Goal: Task Accomplishment & Management: Complete application form

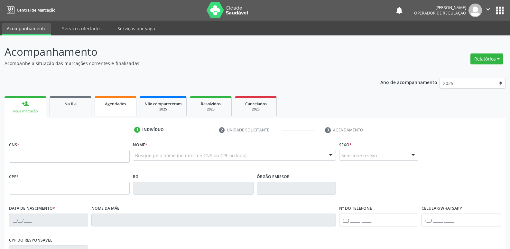
click at [111, 107] on link "Agendados" at bounding box center [116, 106] width 42 height 20
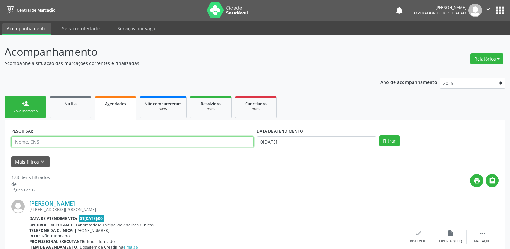
click at [35, 142] on input "text" at bounding box center [132, 141] width 242 height 11
type input "[PERSON_NAME]"
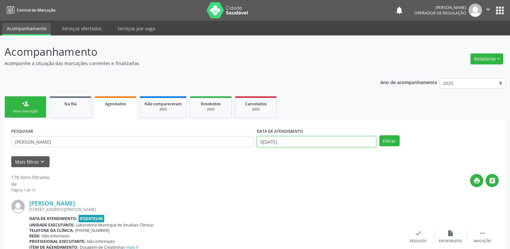
drag, startPoint x: 287, startPoint y: 146, endPoint x: 283, endPoint y: 141, distance: 6.2
click at [285, 144] on input "0[DATE]" at bounding box center [316, 141] width 119 height 11
click at [379, 135] on button "Filtrar" at bounding box center [389, 140] width 20 height 11
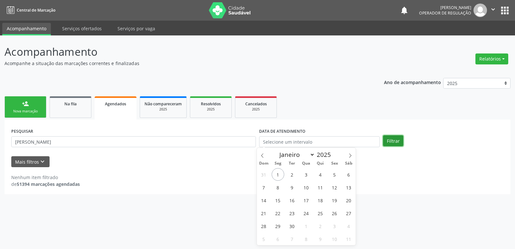
click at [391, 136] on button "Filtrar" at bounding box center [393, 140] width 20 height 11
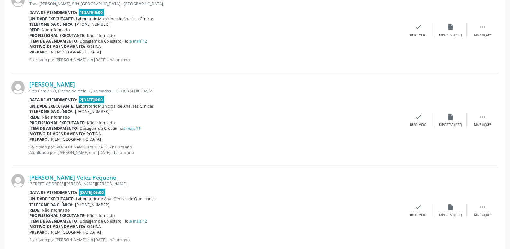
scroll to position [1287, 0]
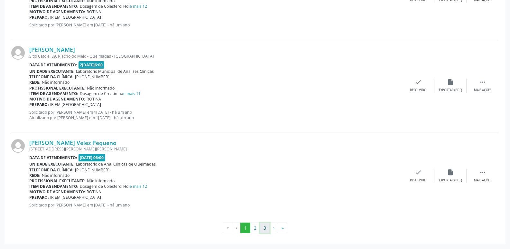
click at [263, 227] on button "3" at bounding box center [265, 227] width 10 height 11
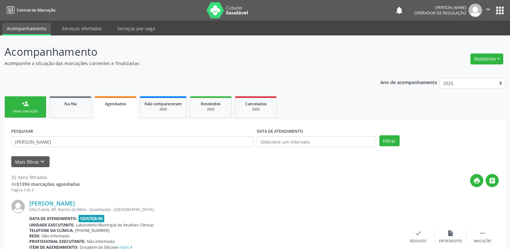
scroll to position [153, 0]
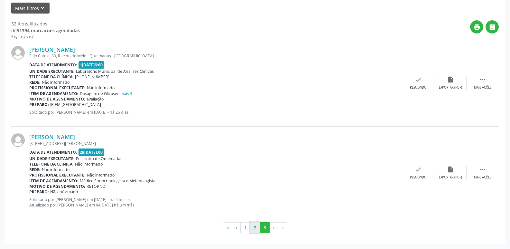
click at [255, 224] on button "2" at bounding box center [255, 227] width 10 height 11
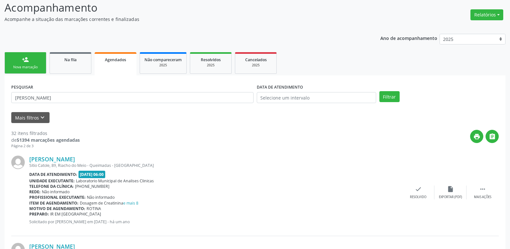
scroll to position [0, 0]
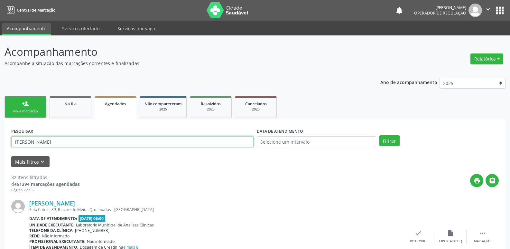
drag, startPoint x: 75, startPoint y: 142, endPoint x: 12, endPoint y: 117, distance: 67.3
type input "[PERSON_NAME]"
click at [379, 135] on button "Filtrar" at bounding box center [389, 140] width 20 height 11
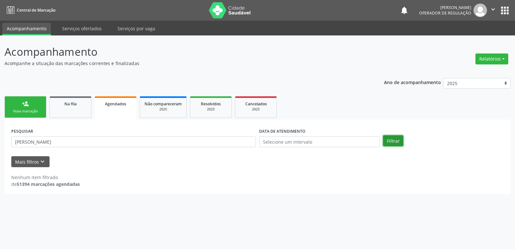
click at [392, 141] on button "Filtrar" at bounding box center [393, 140] width 20 height 11
click at [34, 108] on link "person_add Nova marcação" at bounding box center [26, 107] width 42 height 22
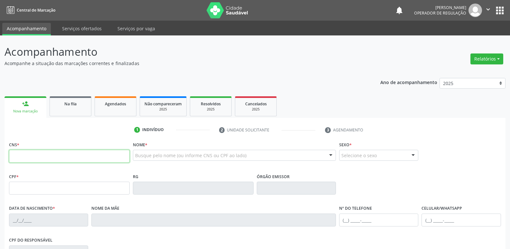
click at [52, 155] on input "text" at bounding box center [69, 156] width 121 height 13
type input "704 00"
drag, startPoint x: 114, startPoint y: 118, endPoint x: 116, endPoint y: 114, distance: 4.6
click at [115, 118] on div "1 Indivíduo 2 Unidade solicitante 3 Agendamento CNS * 704 00 Nome * Busque pelo…" at bounding box center [255, 231] width 501 height 226
click at [118, 112] on link "Agendados" at bounding box center [116, 106] width 42 height 20
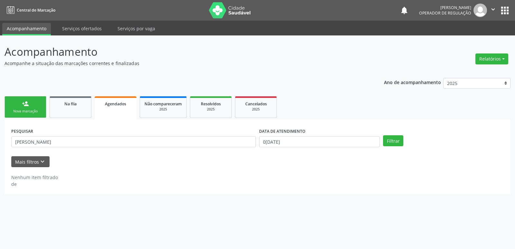
click at [294, 134] on label "DATA DE ATENDIMENTO" at bounding box center [282, 131] width 46 height 10
click at [297, 146] on body "Central de Marcação notifications [PERSON_NAME] Operador de regulação  Configu…" at bounding box center [257, 124] width 515 height 249
click at [295, 171] on span "2" at bounding box center [292, 174] width 13 height 13
type input "[DATE]"
click at [295, 171] on span "2" at bounding box center [292, 174] width 13 height 13
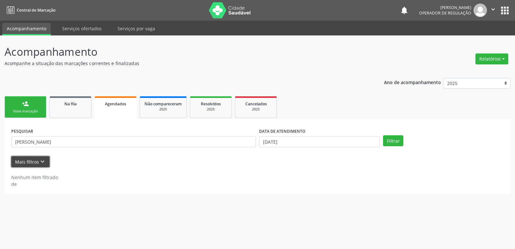
click at [36, 156] on button "Mais filtros keyboard_arrow_down" at bounding box center [30, 161] width 38 height 11
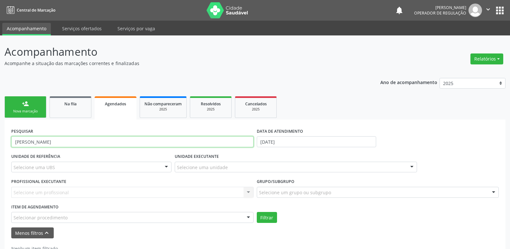
drag, startPoint x: 56, startPoint y: 143, endPoint x: 0, endPoint y: 141, distance: 56.3
click at [0, 141] on div "Acompanhamento Acompanhe a situação das marcações correntes e finalizadas Relat…" at bounding box center [255, 152] width 510 height 234
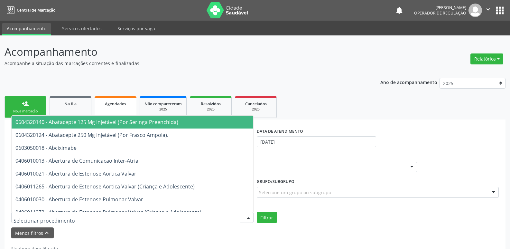
click at [200, 212] on div "0604320140 - Abatacepte 125 Mg Injetável (Por Seringa Preenchida) 0604320124 - …" at bounding box center [132, 217] width 242 height 11
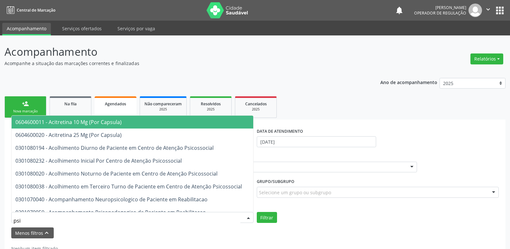
type input "psiq"
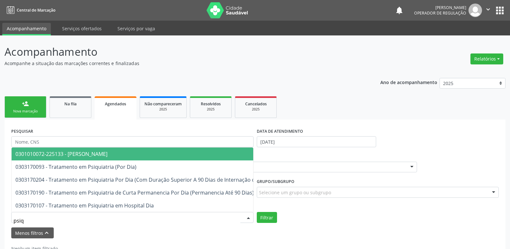
click at [131, 149] on span "0301010072-225133 - [PERSON_NAME]" at bounding box center [175, 153] width 327 height 13
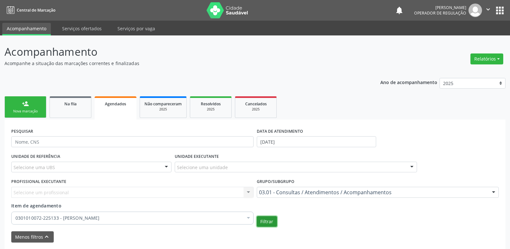
click at [269, 220] on button "Filtrar" at bounding box center [267, 221] width 20 height 11
click at [32, 110] on div "Nova marcação" at bounding box center [25, 111] width 32 height 5
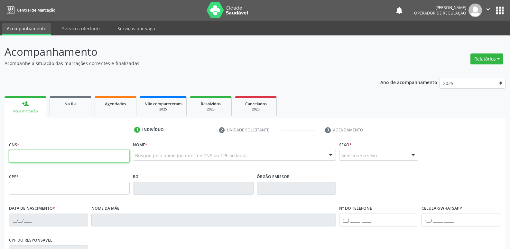
click at [57, 151] on input "text" at bounding box center [69, 156] width 121 height 13
type input "704 0063 1575 2966"
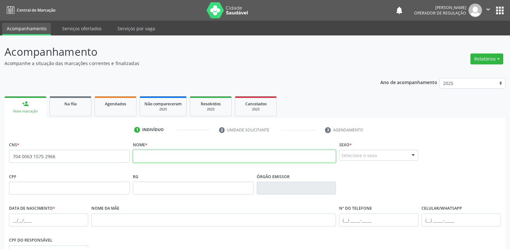
click at [158, 156] on input "text" at bounding box center [234, 156] width 203 height 13
type input "[PERSON_NAME]"
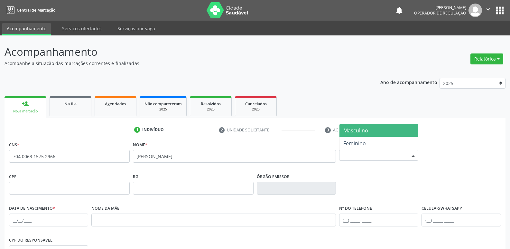
click at [388, 152] on div "Selecione o sexo" at bounding box center [378, 155] width 79 height 11
click at [371, 134] on span "Masculino" at bounding box center [378, 130] width 78 height 13
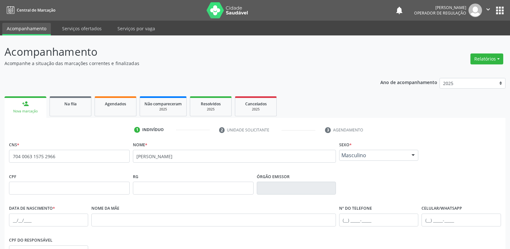
scroll to position [100, 0]
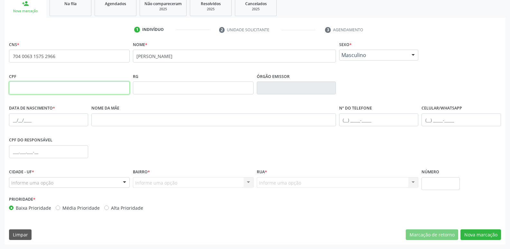
click at [46, 88] on input "text" at bounding box center [69, 87] width 121 height 13
type input "088.422.264-08"
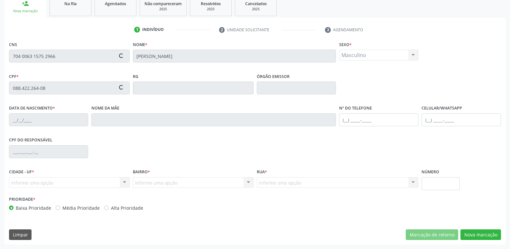
click at [42, 183] on div "Informe uma opção Queimadas - PB Nenhum resultado encontrado para: " " Nenhuma …" at bounding box center [69, 182] width 121 height 11
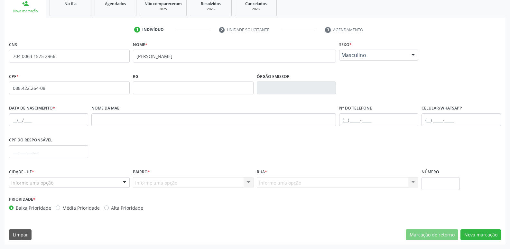
click at [125, 185] on div at bounding box center [125, 182] width 10 height 11
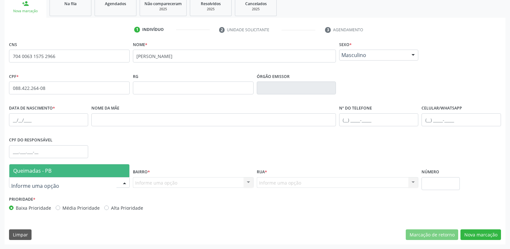
click at [82, 172] on span "Queimadas - PB" at bounding box center [69, 170] width 120 height 13
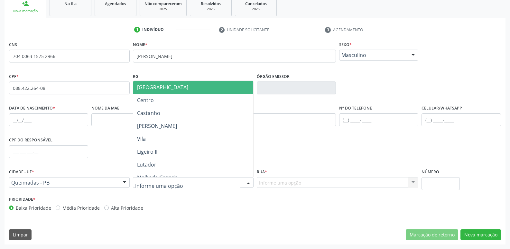
click at [206, 181] on div at bounding box center [193, 182] width 121 height 11
type input "ce"
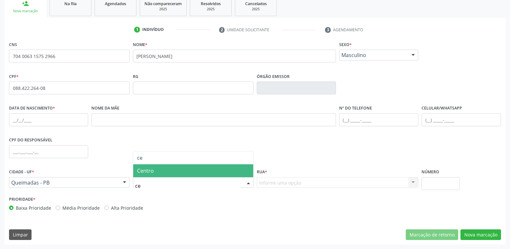
drag, startPoint x: 194, startPoint y: 171, endPoint x: 201, endPoint y: 172, distance: 7.1
click at [201, 172] on span "Centro" at bounding box center [193, 170] width 120 height 13
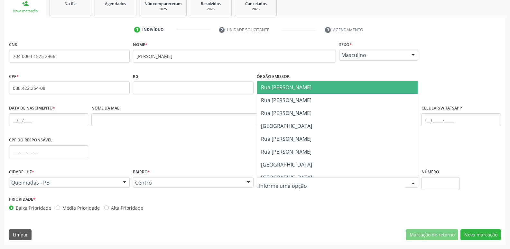
click at [302, 90] on span "Rua [PERSON_NAME]" at bounding box center [286, 87] width 51 height 7
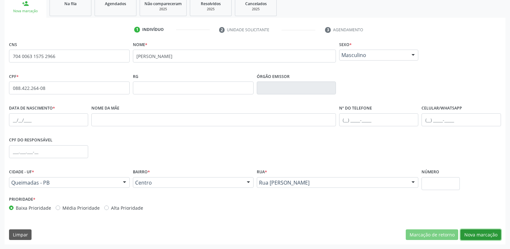
click at [486, 232] on button "Nova marcação" at bounding box center [480, 234] width 41 height 11
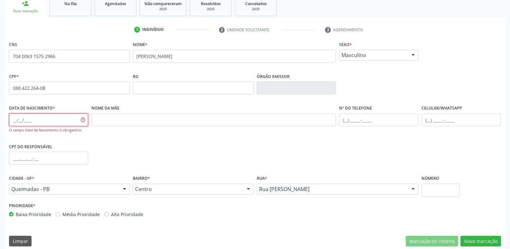
click at [13, 120] on input "text" at bounding box center [48, 119] width 79 height 13
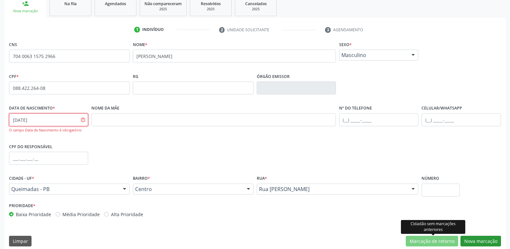
type input "[DATE]"
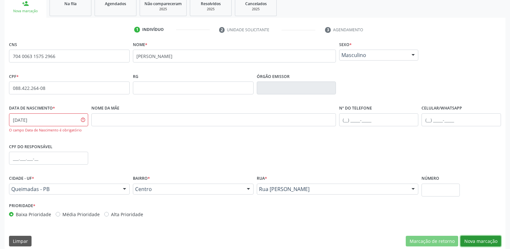
click at [483, 241] on button "Nova marcação" at bounding box center [480, 240] width 41 height 11
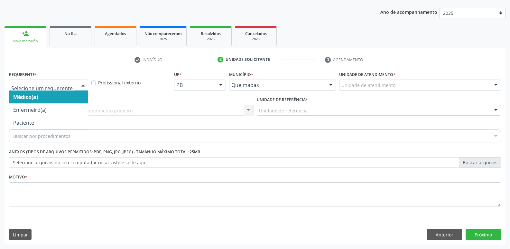
drag, startPoint x: 41, startPoint y: 88, endPoint x: 46, endPoint y: 101, distance: 13.6
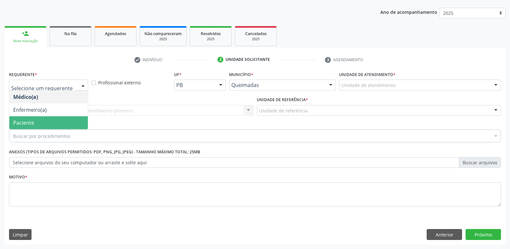
drag, startPoint x: 38, startPoint y: 116, endPoint x: 48, endPoint y: 112, distance: 11.2
click at [40, 116] on span "Paciente" at bounding box center [48, 122] width 78 height 13
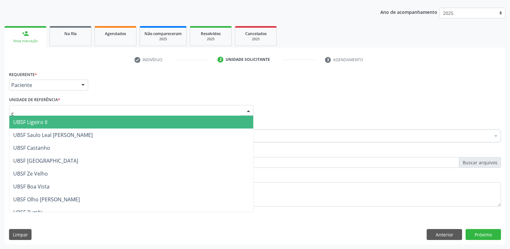
type input "ce"
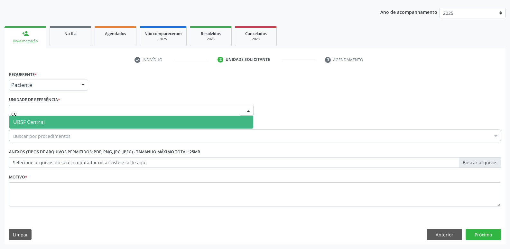
drag, startPoint x: 44, startPoint y: 117, endPoint x: 44, endPoint y: 128, distance: 11.3
click at [44, 117] on span "UBSF Central" at bounding box center [131, 121] width 244 height 13
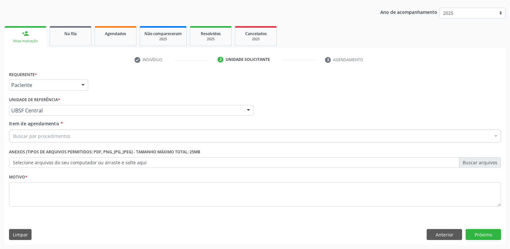
drag, startPoint x: 45, startPoint y: 134, endPoint x: 4, endPoint y: 130, distance: 41.5
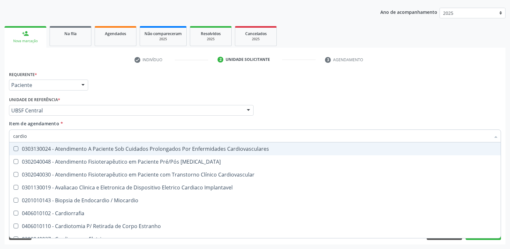
type input "cardiol"
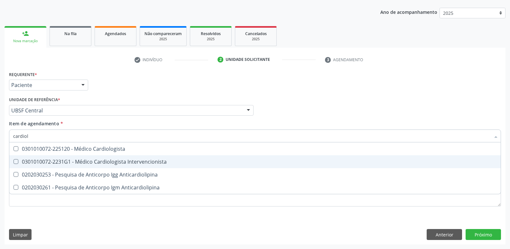
click at [78, 164] on div "0301010072-2231G1 - Médico Cardiologista Intervencionista" at bounding box center [255, 161] width 484 height 5
checkbox Intervencionista "true"
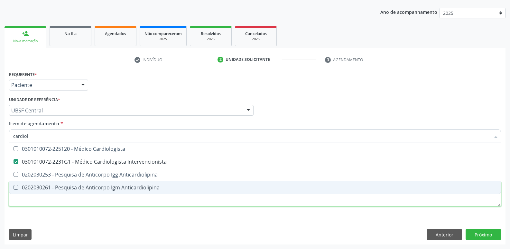
click at [55, 199] on div "Requerente * Paciente Médico(a) Enfermeiro(a) Paciente Nenhum resultado encontr…" at bounding box center [255, 142] width 492 height 146
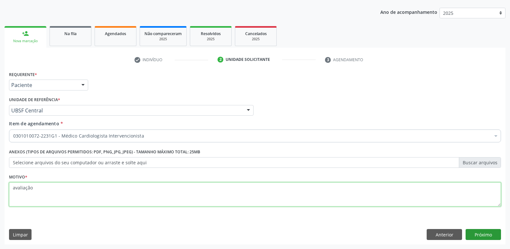
type textarea "avaliação"
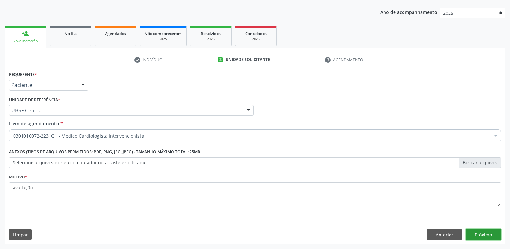
click at [481, 231] on button "Próximo" at bounding box center [483, 234] width 35 height 11
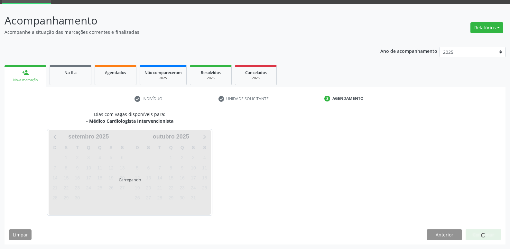
scroll to position [31, 0]
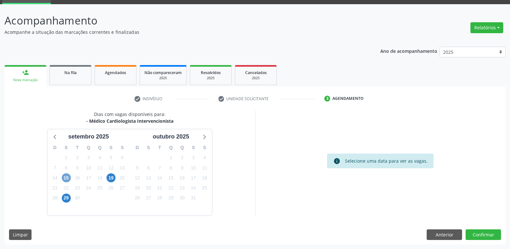
click at [67, 177] on span "15" at bounding box center [66, 177] width 9 height 9
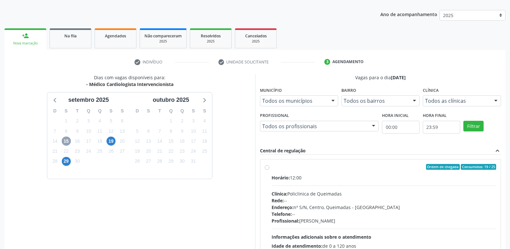
scroll to position [124, 0]
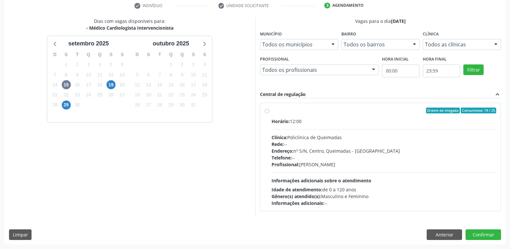
click at [388, 146] on div "Rede: --" at bounding box center [384, 144] width 225 height 7
click at [269, 113] on input "Ordem de chegada Consumidos: 19 / 25 Horário: 12:00 Clínica: Policlinica de Que…" at bounding box center [267, 110] width 5 height 6
radio input "true"
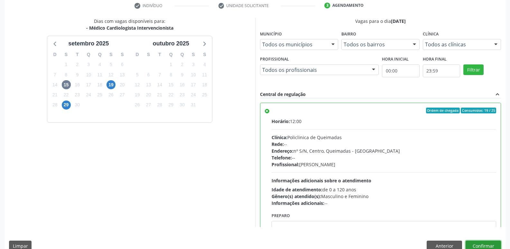
click at [477, 241] on button "Confirmar" at bounding box center [483, 245] width 35 height 11
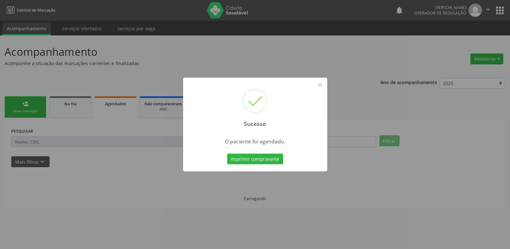
scroll to position [0, 0]
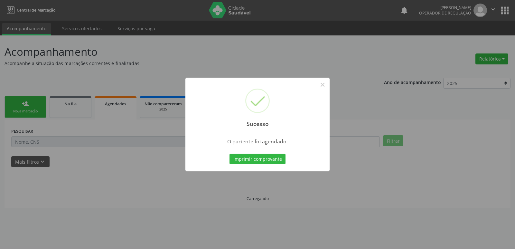
click at [229, 153] on button "Imprimir comprovante" at bounding box center [257, 158] width 56 height 11
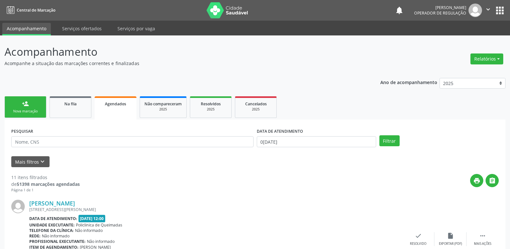
click at [24, 102] on div "person_add" at bounding box center [25, 103] width 7 height 7
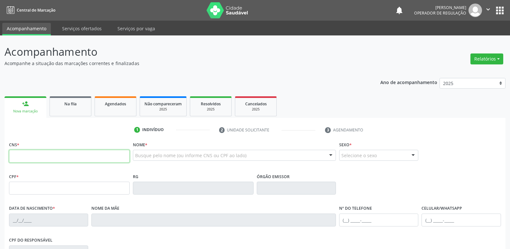
click at [26, 156] on input "text" at bounding box center [69, 156] width 121 height 13
type input "704 8010 4368 2244"
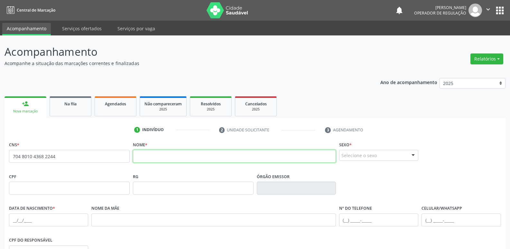
drag, startPoint x: 140, startPoint y: 156, endPoint x: 135, endPoint y: 158, distance: 5.1
click at [136, 157] on input "text" at bounding box center [234, 156] width 203 height 13
type input "f"
type input "[PERSON_NAME]"
click at [388, 154] on div "Selecione o sexo" at bounding box center [378, 155] width 79 height 11
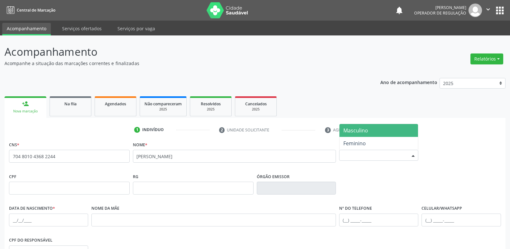
click at [357, 128] on span "Masculino" at bounding box center [355, 130] width 25 height 7
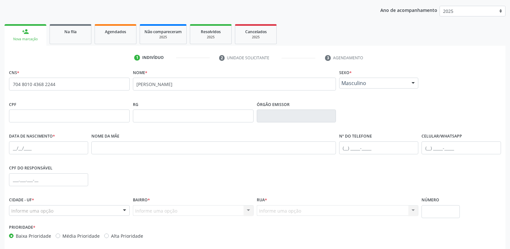
scroll to position [97, 0]
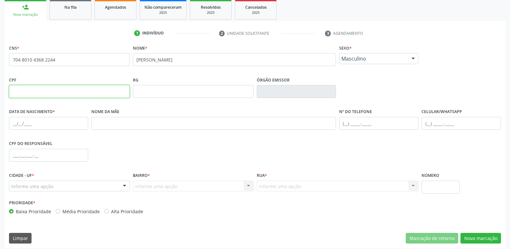
click at [75, 90] on input "text" at bounding box center [69, 91] width 121 height 13
type input "140.466.694-03"
click at [14, 155] on input "text" at bounding box center [48, 155] width 79 height 13
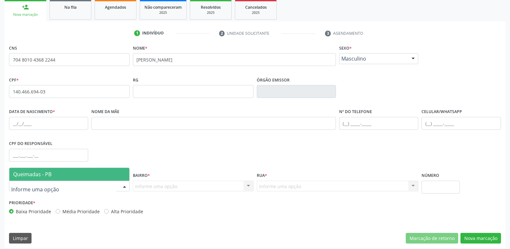
click at [53, 171] on span "Queimadas - PB" at bounding box center [69, 174] width 120 height 13
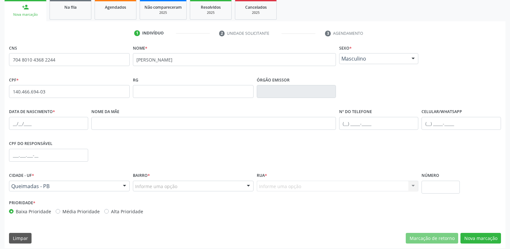
drag, startPoint x: 165, startPoint y: 182, endPoint x: 169, endPoint y: 183, distance: 4.2
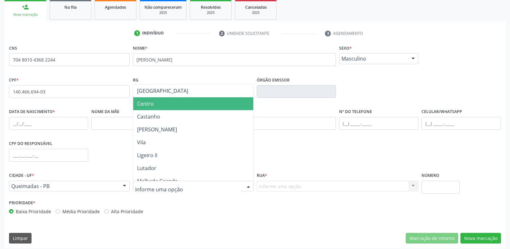
click at [170, 102] on span "Centro" at bounding box center [193, 103] width 120 height 13
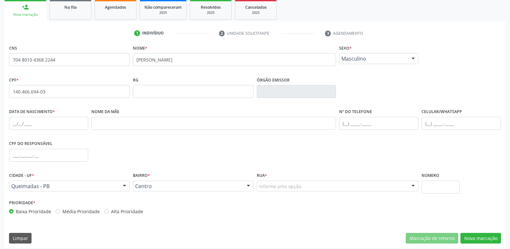
click at [294, 192] on div "Rua * Informe uma opção [GEOGRAPHIC_DATA][PERSON_NAME] [GEOGRAPHIC_DATA] [GEOGR…" at bounding box center [337, 184] width 165 height 27
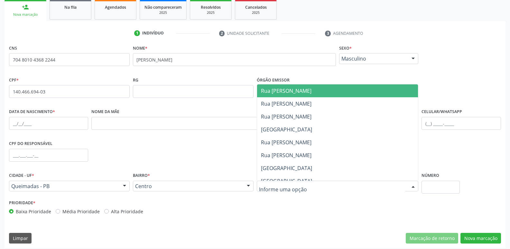
drag, startPoint x: 296, startPoint y: 91, endPoint x: 299, endPoint y: 88, distance: 4.3
click at [297, 91] on span "Rua [PERSON_NAME]" at bounding box center [286, 90] width 51 height 7
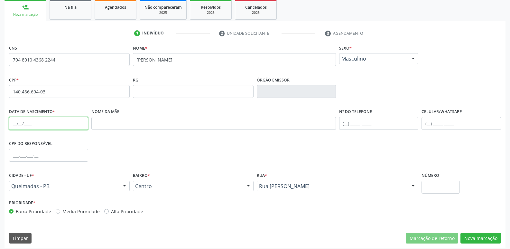
click at [15, 119] on input "text" at bounding box center [48, 123] width 79 height 13
type input "04[DATE]"
click at [472, 236] on button "Nova marcação" at bounding box center [480, 238] width 41 height 11
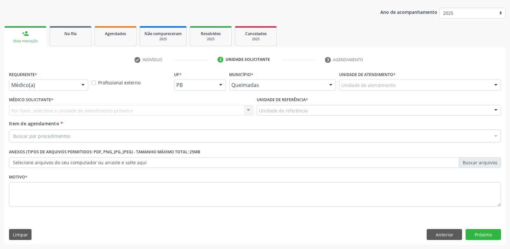
scroll to position [70, 0]
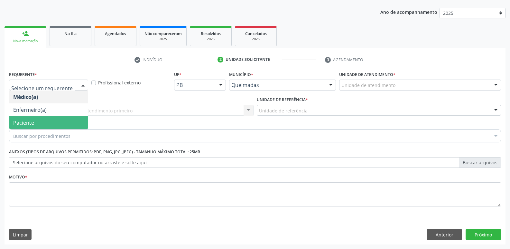
click at [35, 125] on span "Paciente" at bounding box center [48, 122] width 78 height 13
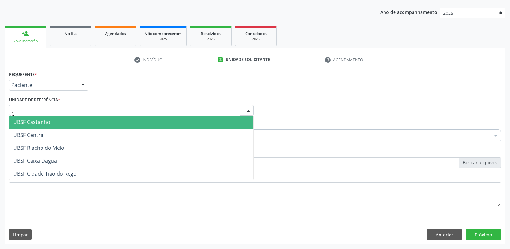
type input "CE"
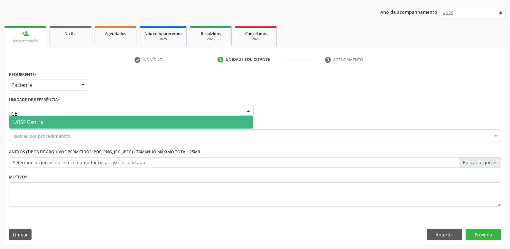
click at [19, 126] on span "UBSF Central" at bounding box center [131, 121] width 244 height 13
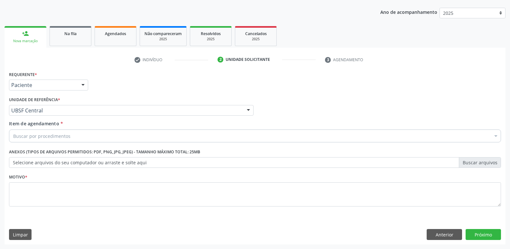
click at [23, 131] on div "Buscar por procedimentos" at bounding box center [255, 135] width 492 height 13
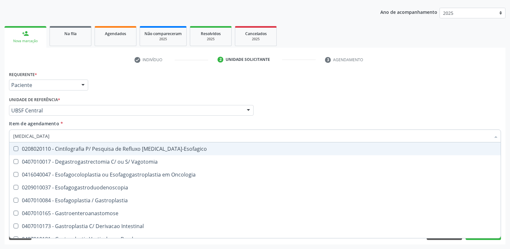
type input "GASTROD"
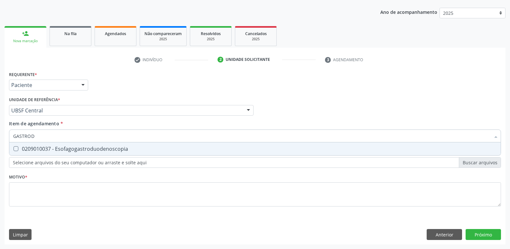
drag, startPoint x: 52, startPoint y: 148, endPoint x: 48, endPoint y: 159, distance: 11.1
click at [53, 148] on div "0209010037 - Esofagogastroduodenoscopia" at bounding box center [255, 148] width 484 height 5
checkbox Esofagogastroduodenoscopia "true"
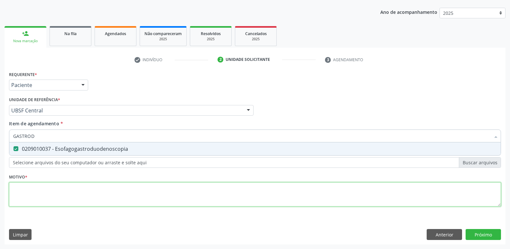
click at [34, 190] on div "Requerente * Paciente Médico(a) Enfermeiro(a) Paciente Nenhum resultado encontr…" at bounding box center [255, 142] width 492 height 146
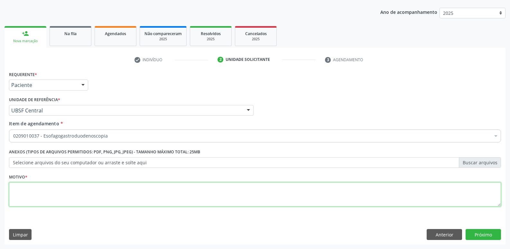
paste textarea "O carro vai sair de frente ao centro de fisioterapia do Ligeiro ás 13:00."
drag, startPoint x: 184, startPoint y: 192, endPoint x: 0, endPoint y: 189, distance: 183.7
click at [0, 189] on div "Acompanhamento Acompanhe a situação das marcações correntes e finalizadas Relat…" at bounding box center [255, 106] width 510 height 283
type textarea "AVALIAÇÃO"
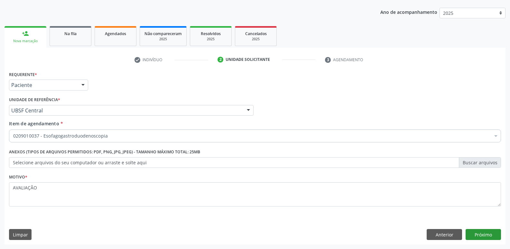
drag, startPoint x: 488, startPoint y: 243, endPoint x: 496, endPoint y: 231, distance: 15.1
click at [491, 238] on div "Requerente * Paciente Médico(a) Enfermeiro(a) Paciente Nenhum resultado encontr…" at bounding box center [255, 156] width 501 height 175
click at [497, 229] on button "Próximo" at bounding box center [483, 234] width 35 height 11
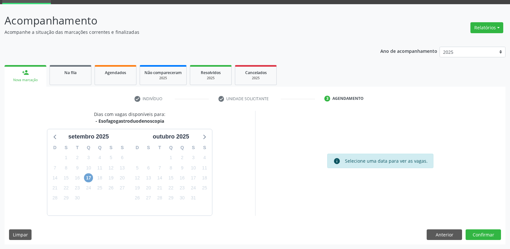
click at [90, 176] on span "17" at bounding box center [88, 177] width 9 height 9
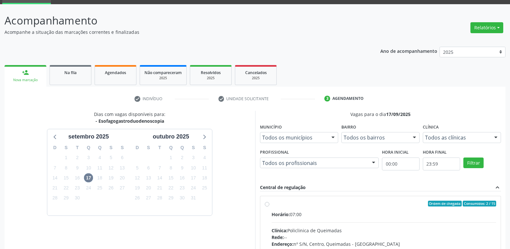
drag, startPoint x: 424, startPoint y: 218, endPoint x: 452, endPoint y: 181, distance: 46.6
radio input "true"
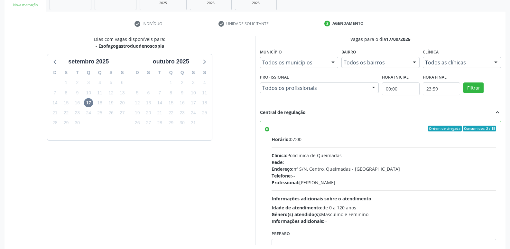
scroll to position [136, 0]
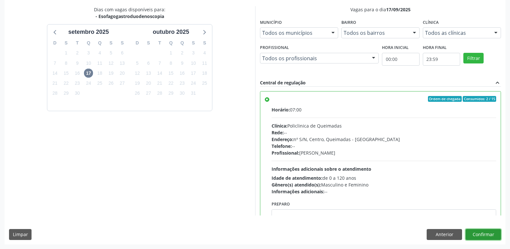
click at [482, 231] on button "Confirmar" at bounding box center [483, 234] width 35 height 11
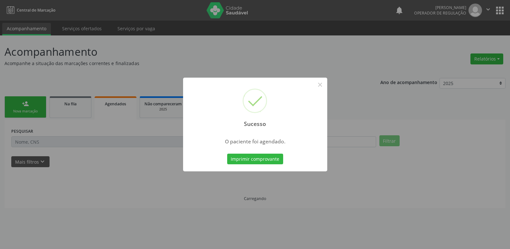
scroll to position [0, 0]
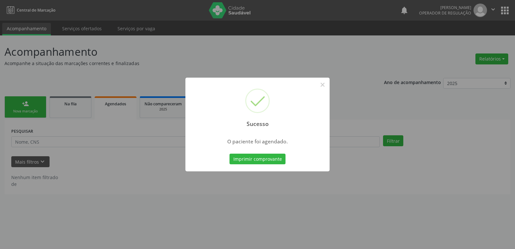
click at [229, 153] on button "Imprimir comprovante" at bounding box center [257, 158] width 56 height 11
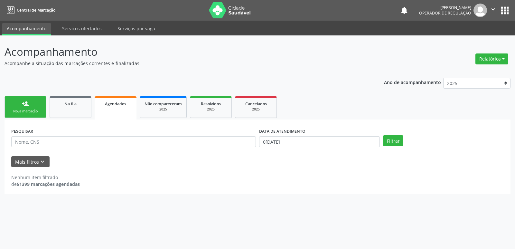
click at [18, 112] on div "Nova marcação" at bounding box center [25, 111] width 32 height 5
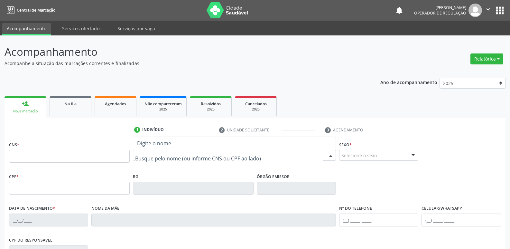
type input "R"
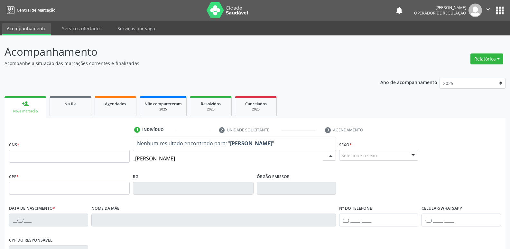
type input "[PERSON_NAME]"
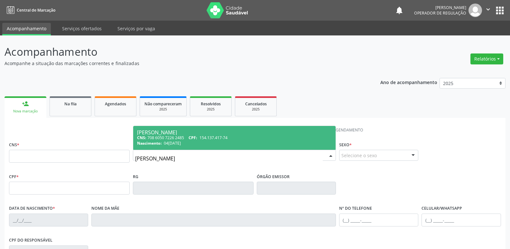
click at [178, 146] on span "[PERSON_NAME] CNS: 708 6050 7226 2485 CPF: 154.137.417-74 Nascimento: 04[DATE]" at bounding box center [234, 138] width 202 height 24
type input "708 6050 7226 2485"
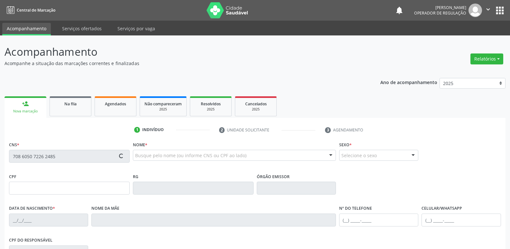
type input "154.137.417-74"
type input "04[DATE]"
type input "[PERSON_NAME]"
type input "[PHONE_NUMBER]"
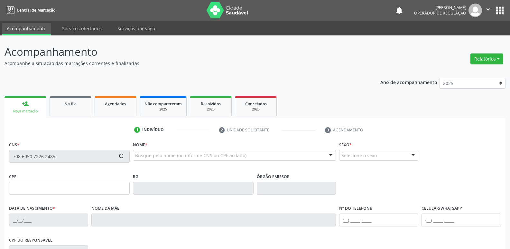
type input "860.269.337-00"
type input "70"
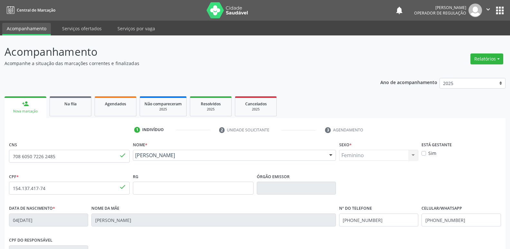
scroll to position [100, 0]
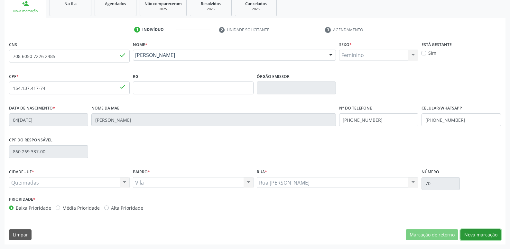
click at [472, 237] on button "Nova marcação" at bounding box center [480, 234] width 41 height 11
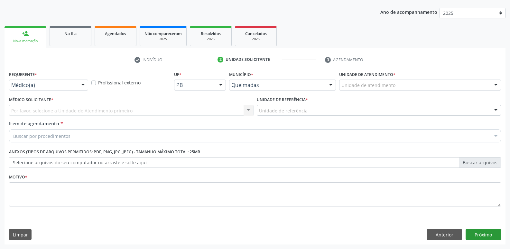
scroll to position [70, 0]
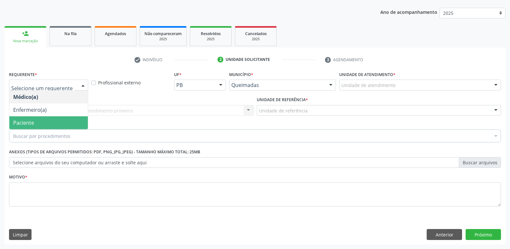
drag, startPoint x: 39, startPoint y: 122, endPoint x: 63, endPoint y: 109, distance: 27.2
click at [40, 120] on span "Paciente" at bounding box center [48, 122] width 78 height 13
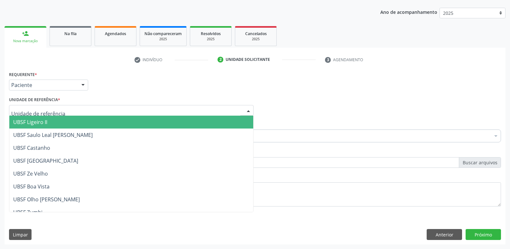
click at [63, 108] on div at bounding box center [131, 110] width 244 height 11
type input "DE"
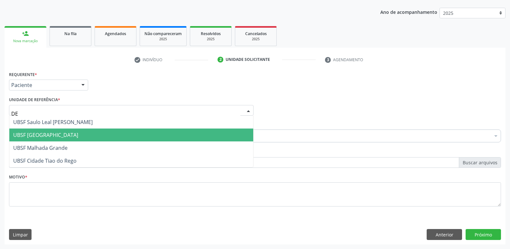
click at [48, 130] on span "UBSF [GEOGRAPHIC_DATA]" at bounding box center [131, 134] width 244 height 13
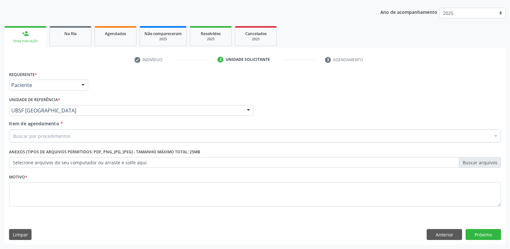
click at [61, 140] on div "Buscar por procedimentos" at bounding box center [255, 135] width 492 height 13
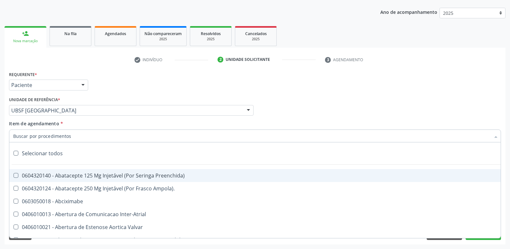
type input "B"
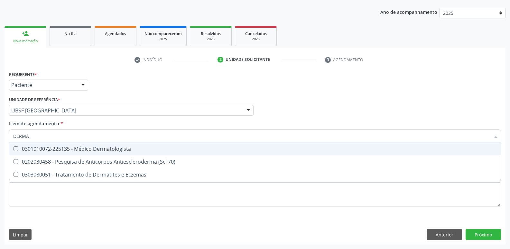
type input "DERMAT"
click at [56, 148] on div "0301010072-225135 - Médico Dermatologista" at bounding box center [255, 148] width 484 height 5
checkbox Dermatologista "true"
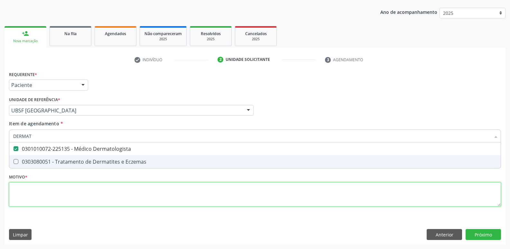
click at [51, 196] on div "Requerente * Paciente Médico(a) Enfermeiro(a) Paciente Nenhum resultado encontr…" at bounding box center [255, 142] width 492 height 146
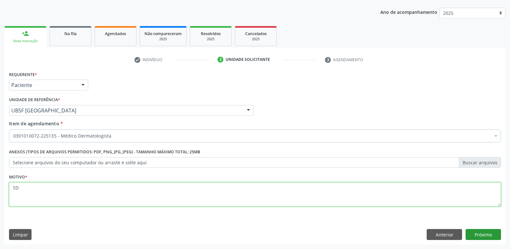
type textarea "SD"
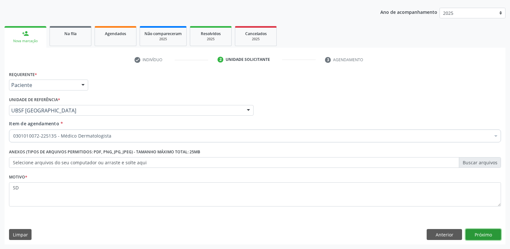
click at [487, 234] on button "Próximo" at bounding box center [483, 234] width 35 height 11
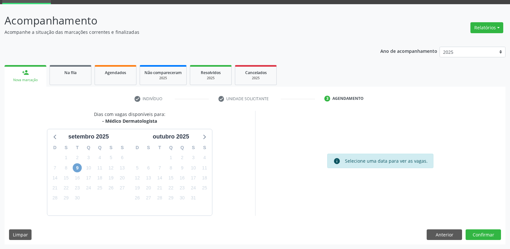
click at [78, 171] on span "9" at bounding box center [77, 167] width 9 height 9
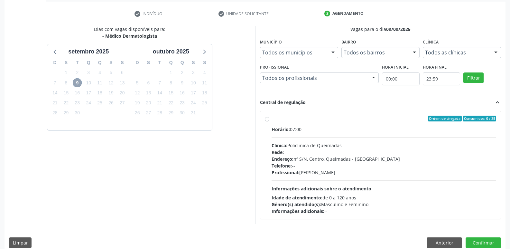
scroll to position [124, 0]
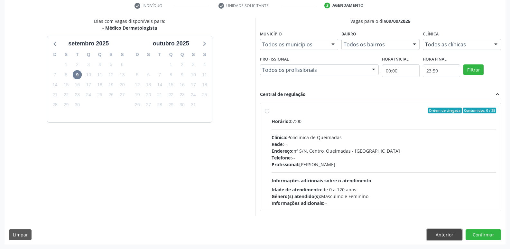
click at [435, 231] on button "Anterior" at bounding box center [444, 234] width 35 height 11
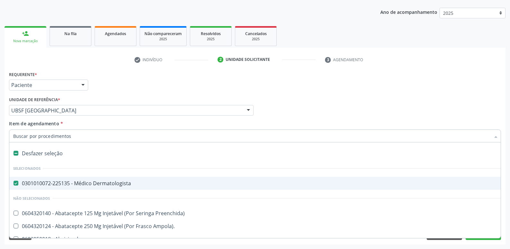
click at [96, 180] on div "0301010072-225135 - Médico Dermatologista" at bounding box center [263, 182] width 501 height 5
checkbox Dermatologista "false"
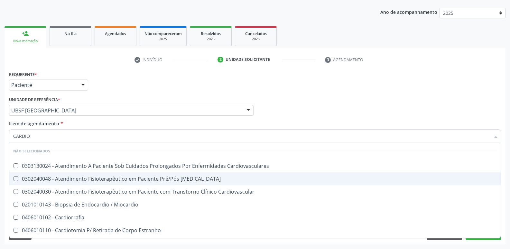
type input "CARDIOL"
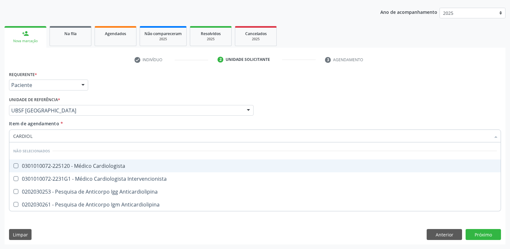
click at [152, 162] on span "0301010072-225120 - Médico Cardiologista" at bounding box center [254, 165] width 491 height 13
checkbox Cardiologista "true"
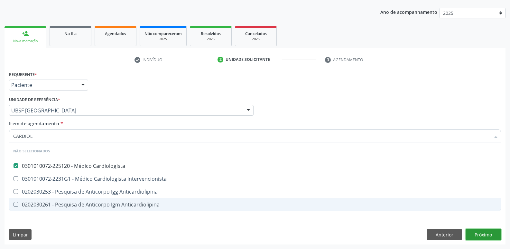
click at [472, 234] on div "Requerente * Paciente Médico(a) Enfermeiro(a) Paciente Nenhum resultado encontr…" at bounding box center [255, 156] width 501 height 175
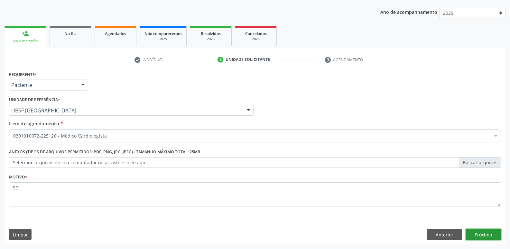
click at [483, 233] on button "Próximo" at bounding box center [483, 234] width 35 height 11
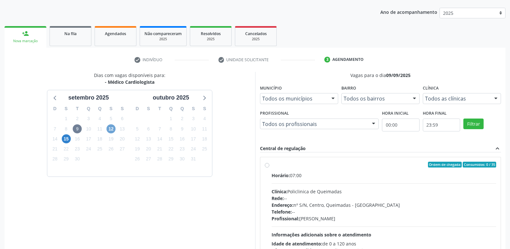
click at [111, 129] on span "12" at bounding box center [110, 128] width 9 height 9
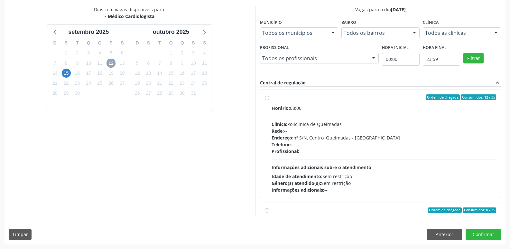
scroll to position [0, 0]
